Goal: Transaction & Acquisition: Purchase product/service

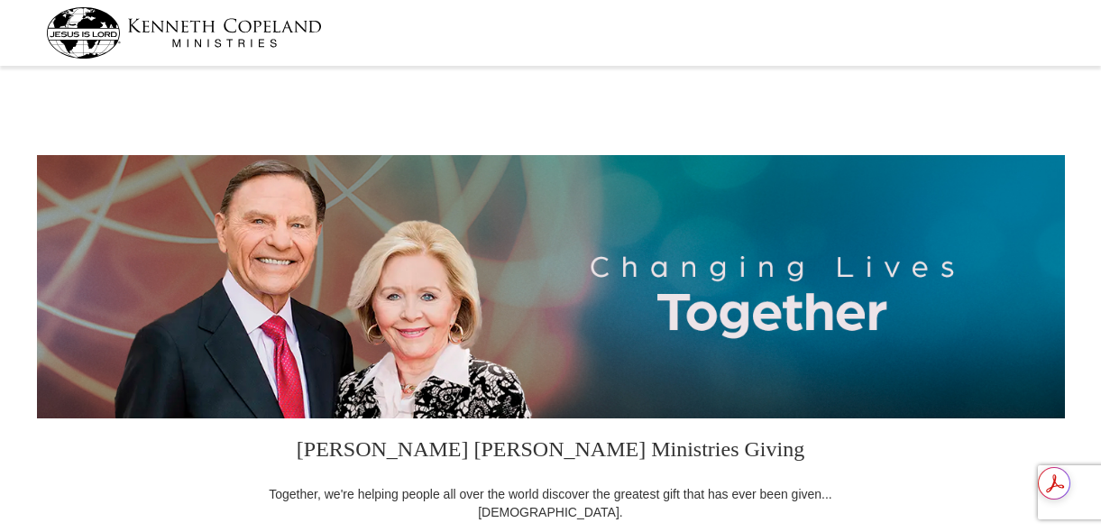
select select "CA"
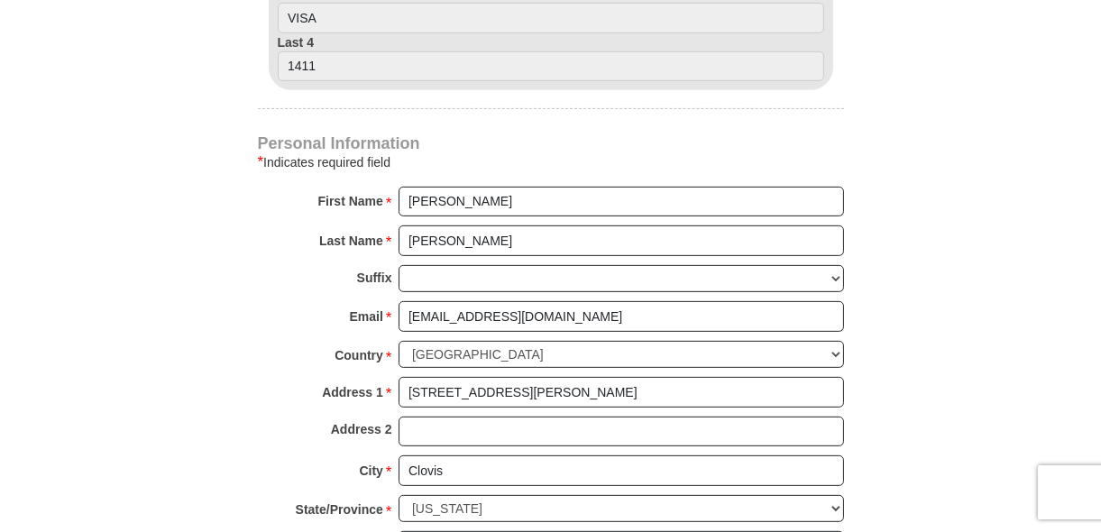
scroll to position [649, 0]
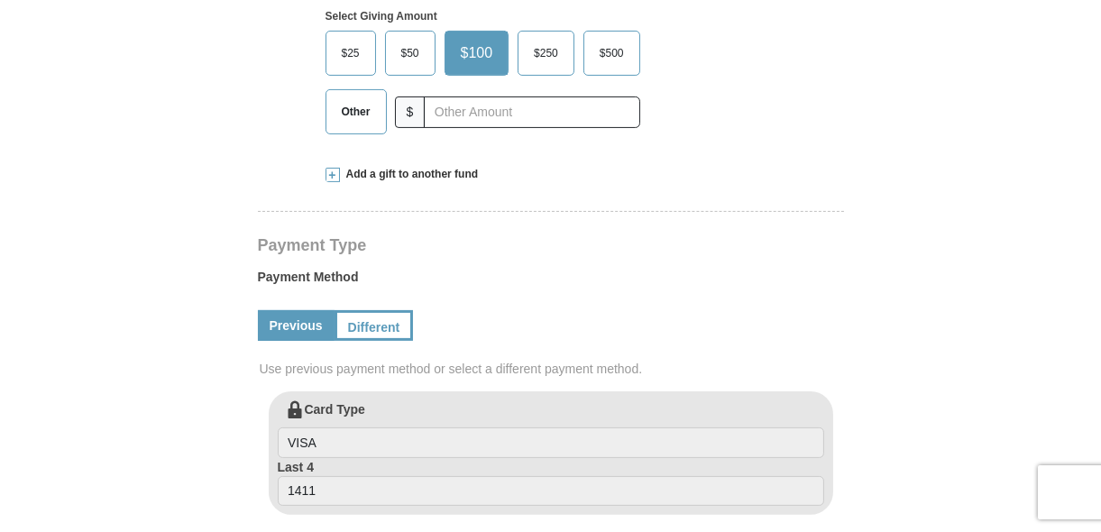
click at [379, 179] on span "Add a gift to another fund" at bounding box center [409, 174] width 139 height 15
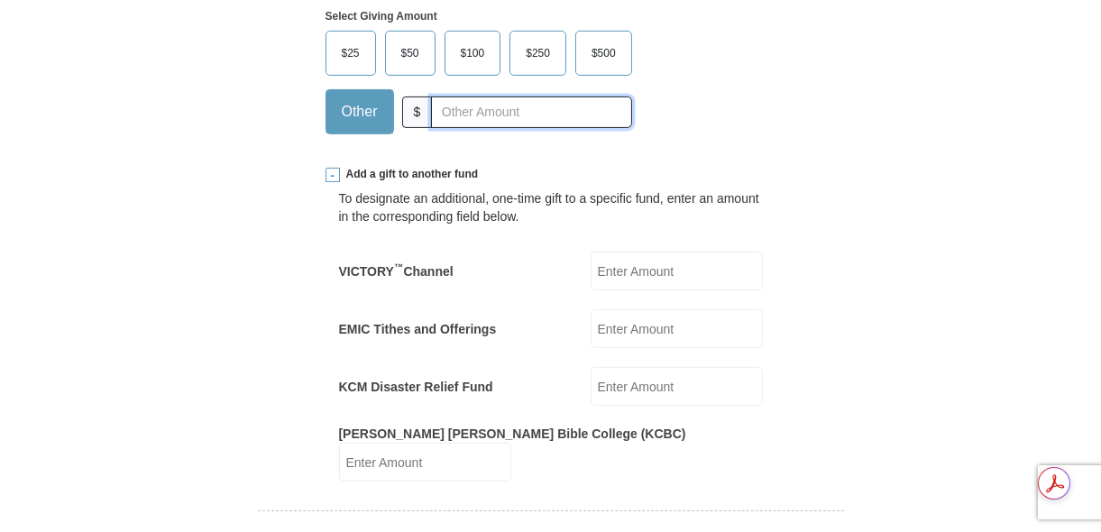
click at [440, 116] on input "text" at bounding box center [531, 112] width 200 height 32
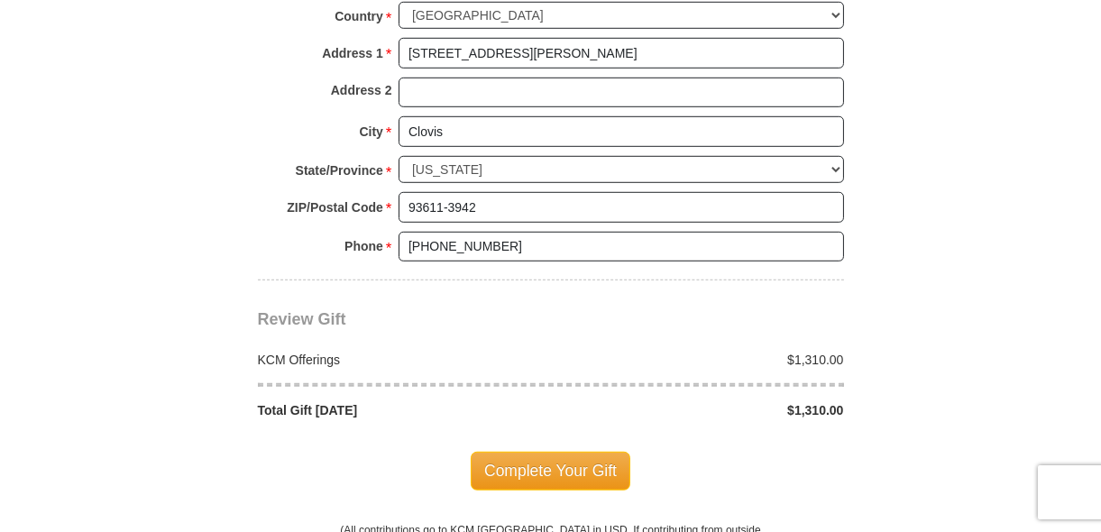
scroll to position [1731, 0]
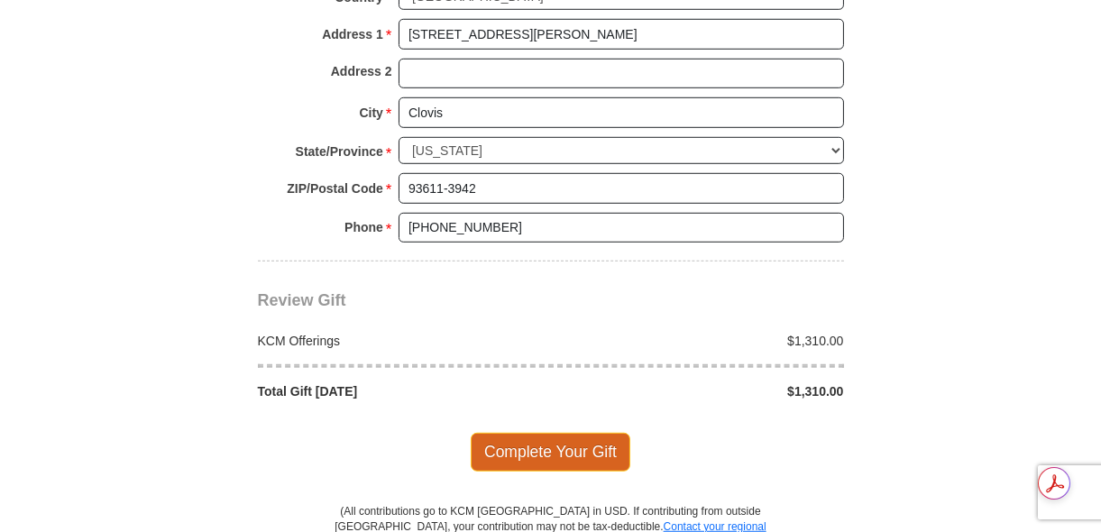
type input "1310.00"
click at [590, 433] on span "Complete Your Gift" at bounding box center [551, 452] width 160 height 38
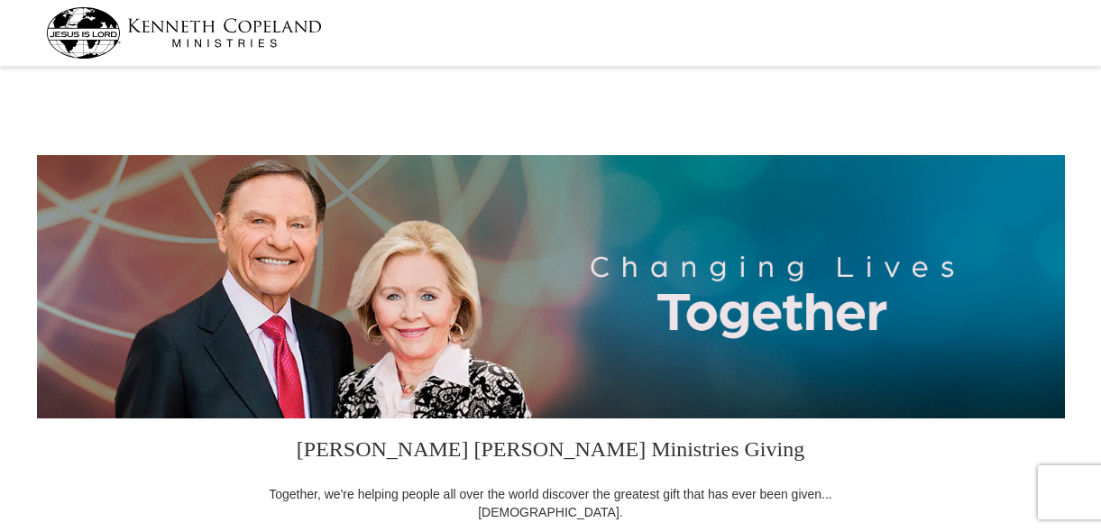
select select "CA"
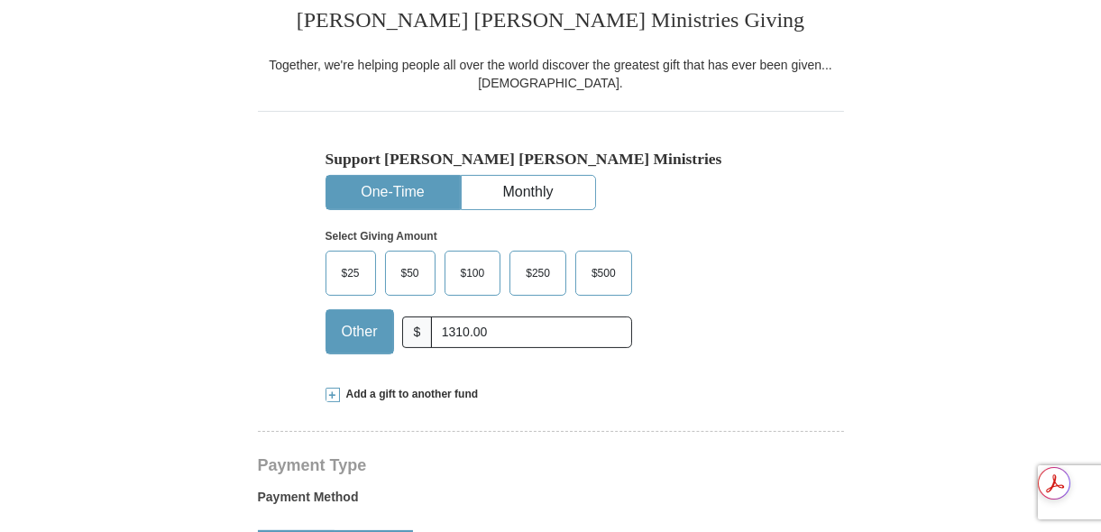
scroll to position [433, 0]
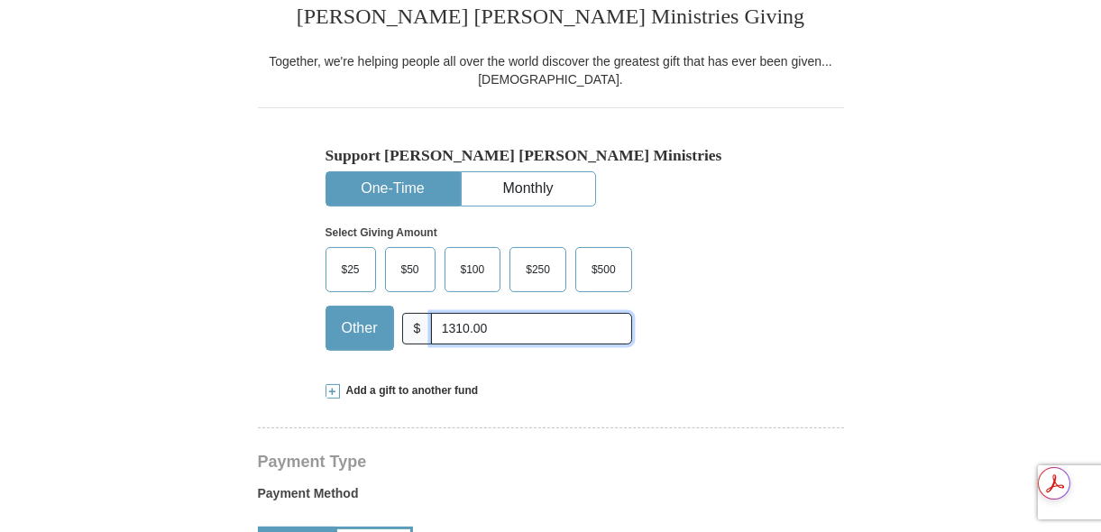
drag, startPoint x: 454, startPoint y: 332, endPoint x: 388, endPoint y: 352, distance: 69.6
click at [388, 351] on div "$25 $50 $100 $250 $500 Other $ 1310.00" at bounding box center [478, 305] width 306 height 117
click at [469, 330] on input "text" at bounding box center [531, 329] width 200 height 32
type input "550.00"
click at [740, 318] on div "Select Giving Amount Amount must be a valid number The total gift cannot be les…" at bounding box center [550, 285] width 451 height 158
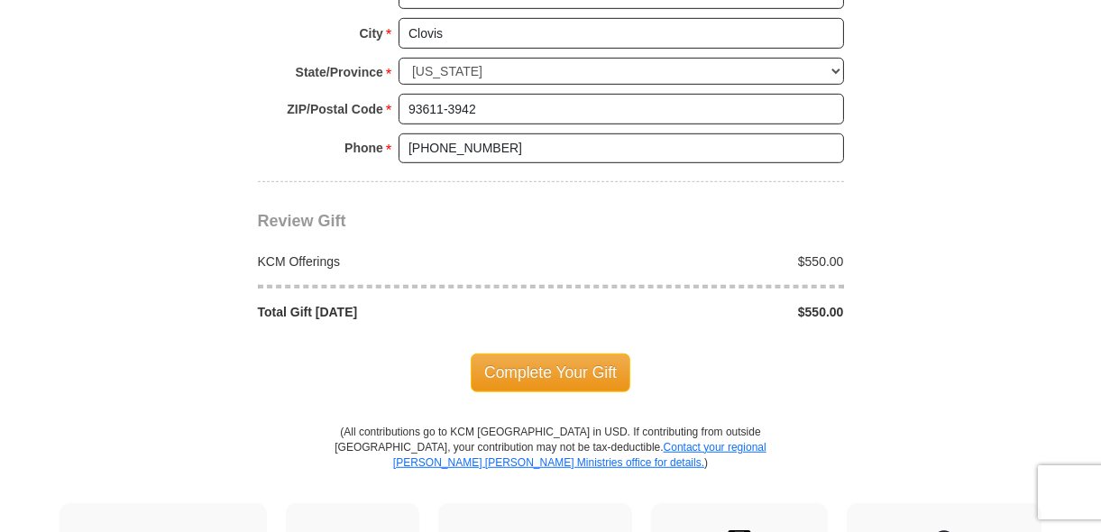
scroll to position [1514, 0]
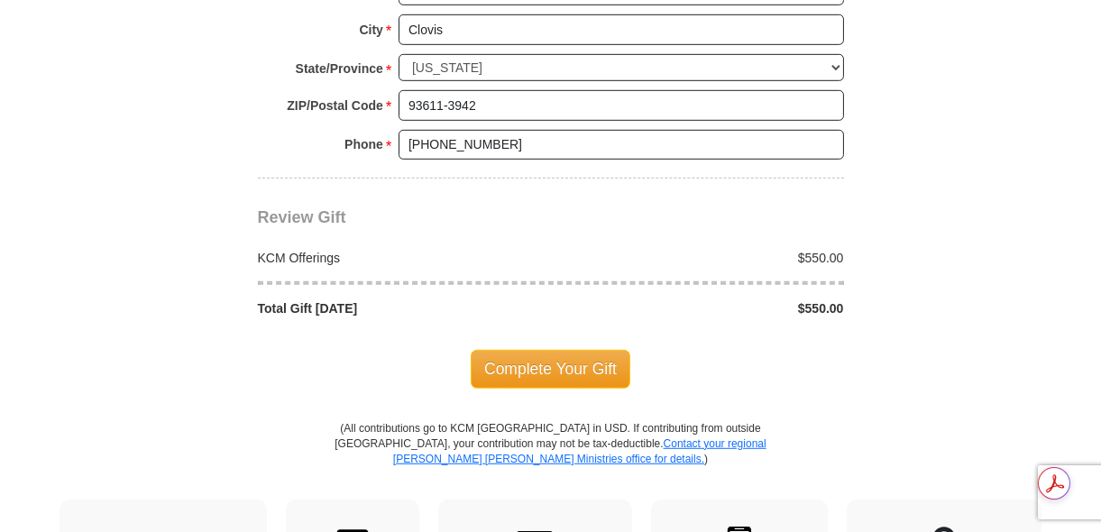
drag, startPoint x: 544, startPoint y: 353, endPoint x: 439, endPoint y: 380, distance: 108.7
click at [544, 353] on span "Complete Your Gift" at bounding box center [551, 369] width 160 height 38
